Goal: Task Accomplishment & Management: Use online tool/utility

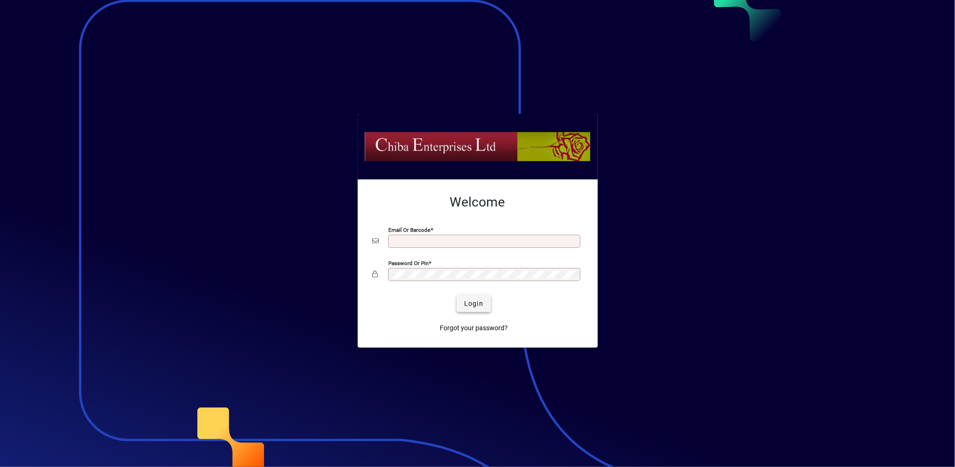
type input "**********"
click at [479, 300] on span "Login" at bounding box center [473, 304] width 19 height 10
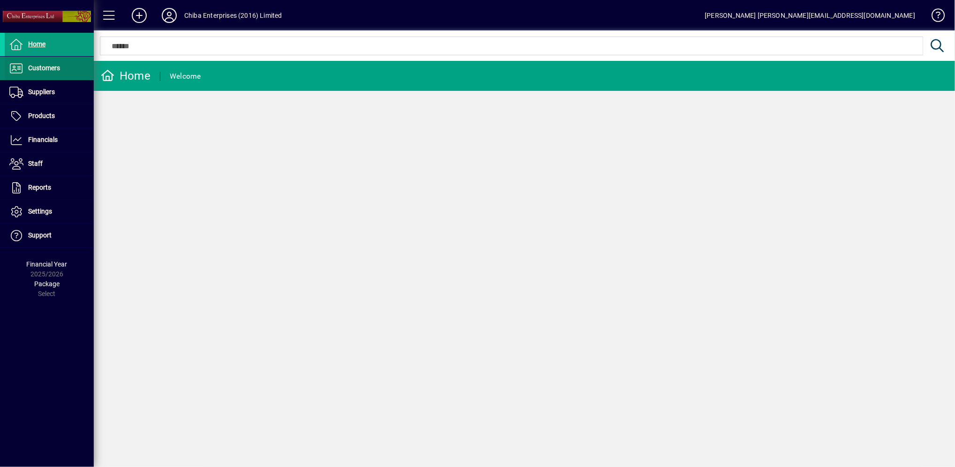
click at [51, 68] on span "Customers" at bounding box center [44, 67] width 32 height 7
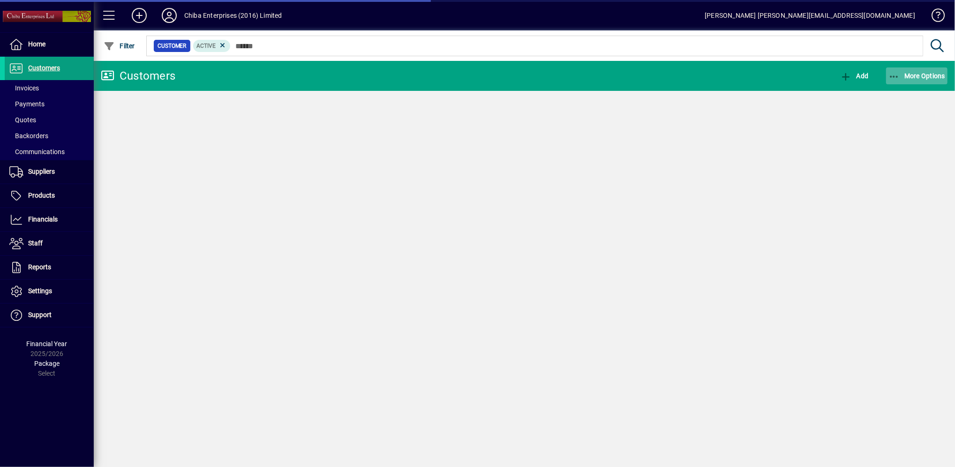
click at [919, 76] on span "More Options" at bounding box center [916, 75] width 57 height 7
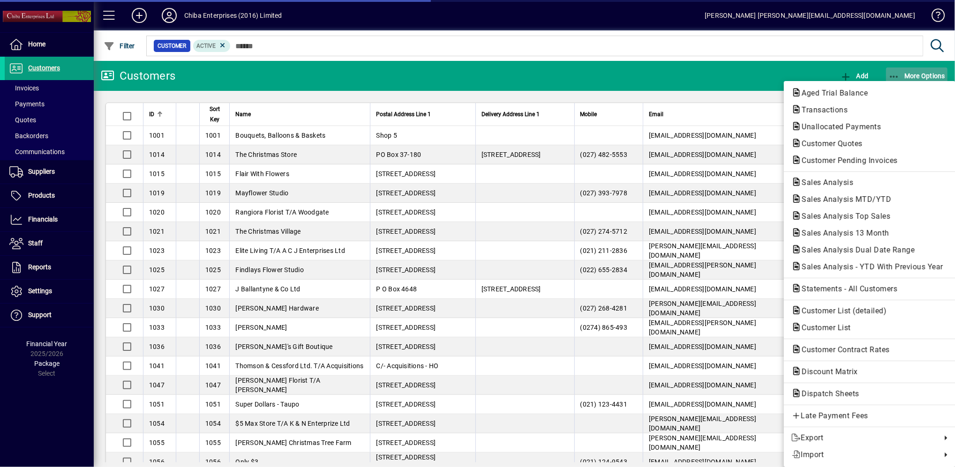
click at [919, 76] on body "Home Customers Invoices Payments Quotes Backorders Communications Suppliers Inv…" at bounding box center [477, 233] width 955 height 467
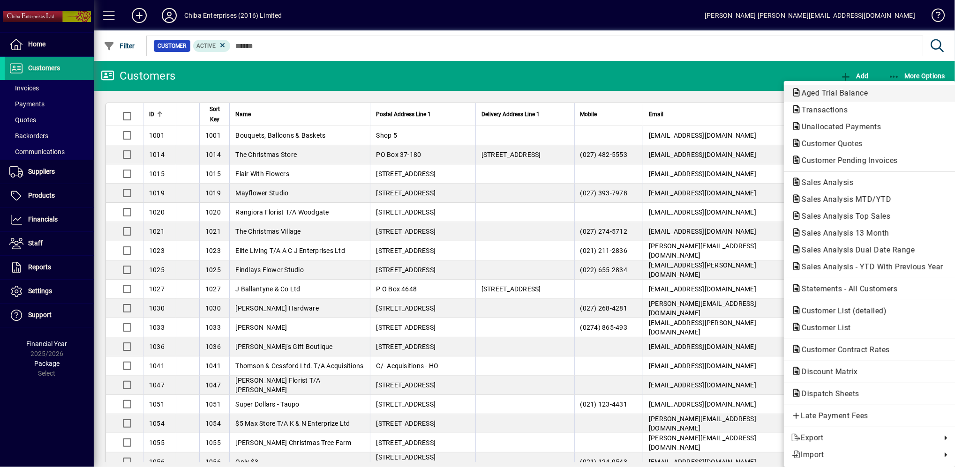
click at [842, 93] on span "Aged Trial Balance" at bounding box center [831, 93] width 81 height 9
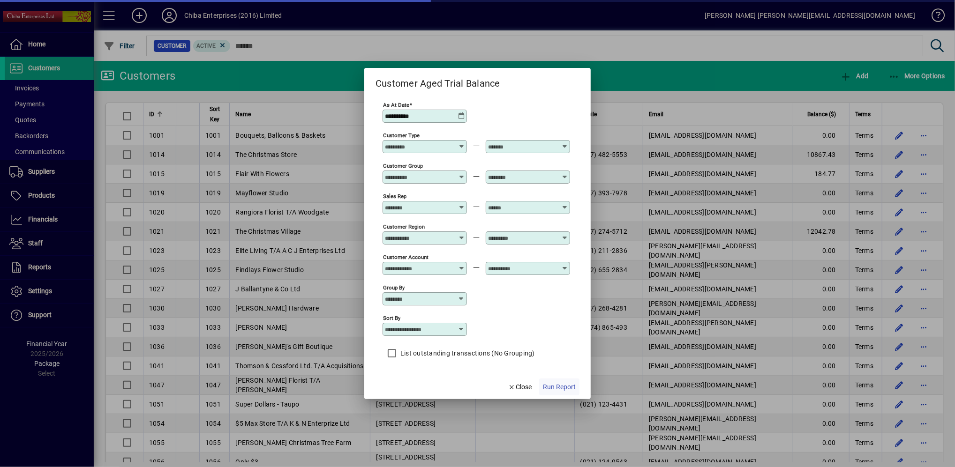
click at [566, 392] on span "Run Report" at bounding box center [559, 387] width 33 height 10
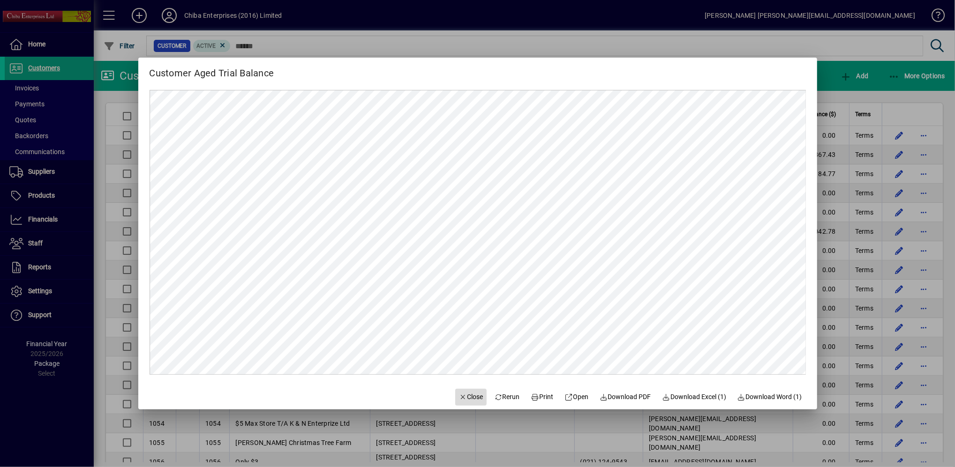
click at [466, 400] on span "Close" at bounding box center [471, 397] width 24 height 10
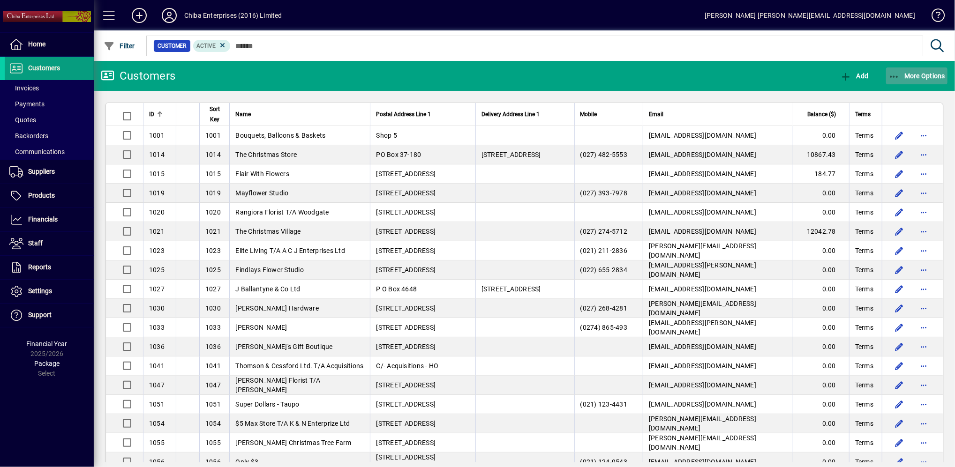
click at [921, 71] on span "button" at bounding box center [917, 76] width 62 height 22
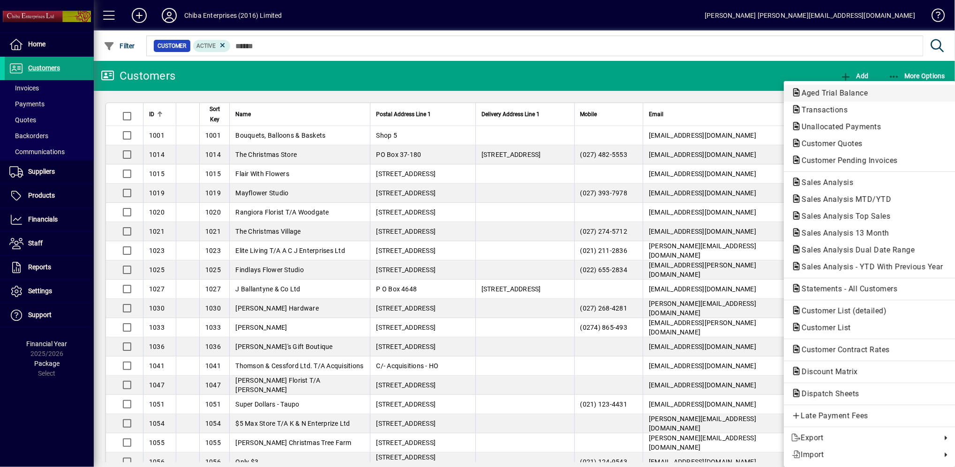
click at [846, 92] on span "Aged Trial Balance" at bounding box center [831, 93] width 81 height 9
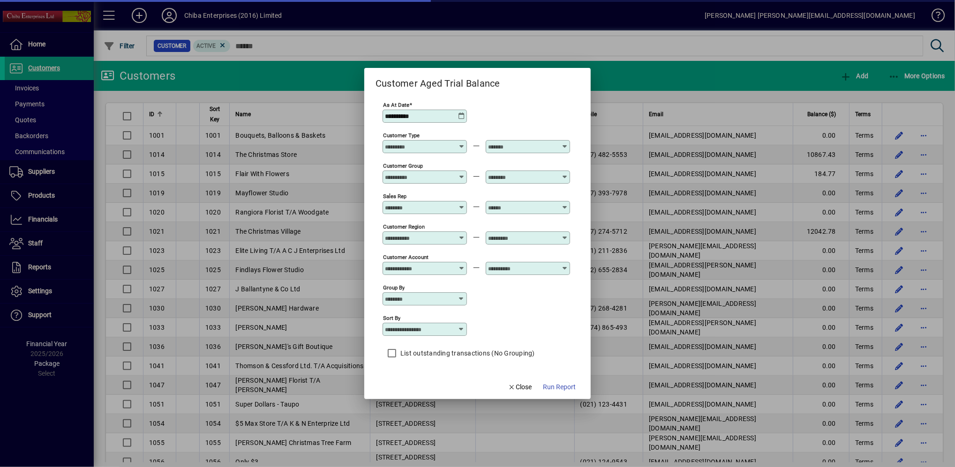
click at [463, 116] on icon at bounding box center [460, 115] width 7 height 7
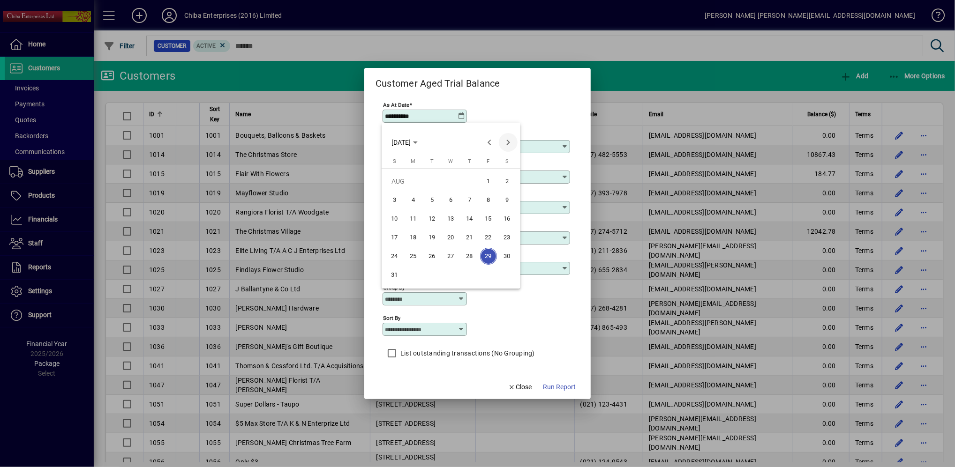
click at [508, 138] on span "Next month" at bounding box center [508, 142] width 19 height 19
click at [419, 201] on span "1" at bounding box center [413, 200] width 17 height 17
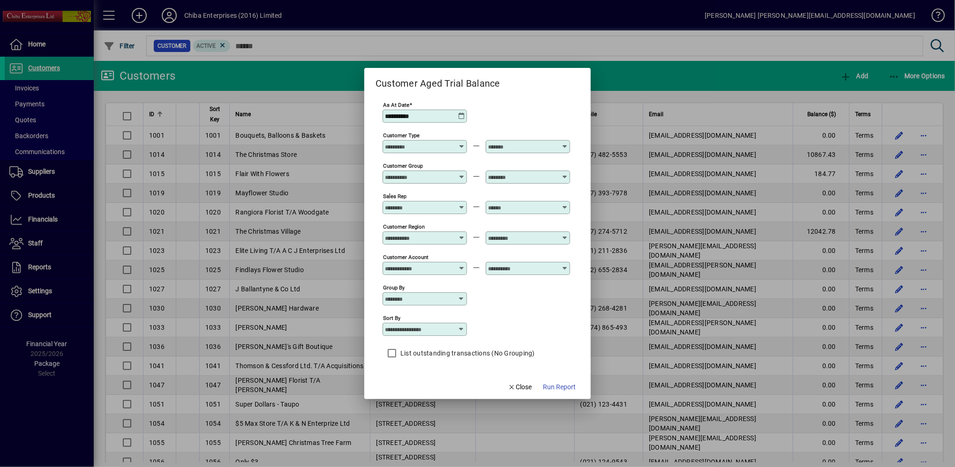
type input "**********"
click at [562, 385] on span "Run Report" at bounding box center [559, 387] width 33 height 10
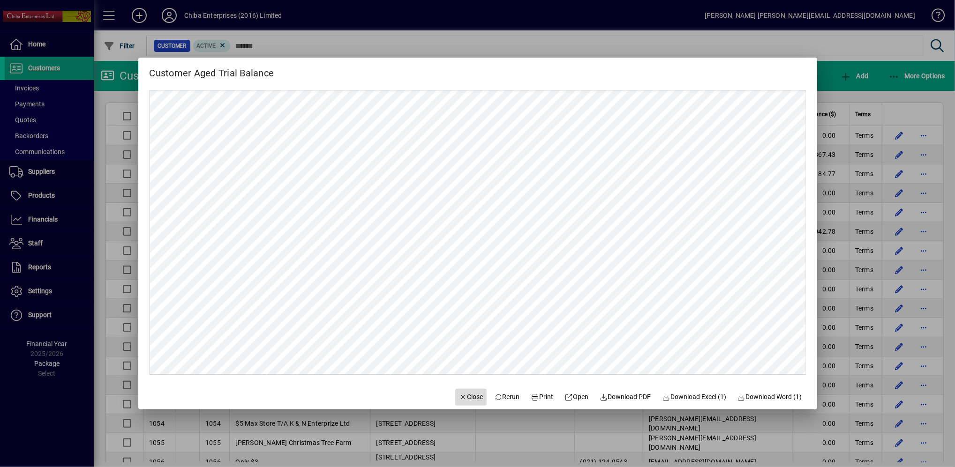
click at [464, 399] on span "Close" at bounding box center [471, 397] width 24 height 10
